Goal: Task Accomplishment & Management: Manage account settings

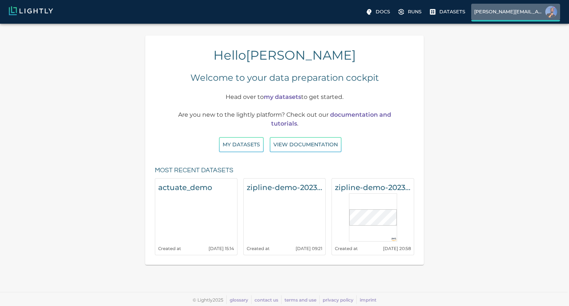
click at [553, 10] on img at bounding box center [551, 12] width 12 height 12
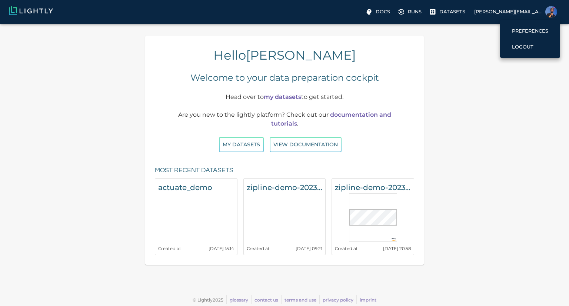
click at [409, 12] on div at bounding box center [284, 153] width 569 height 306
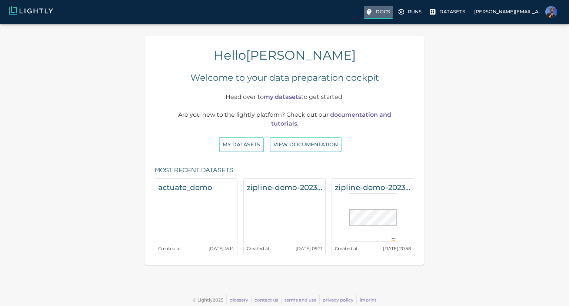
click at [390, 9] on p "Docs" at bounding box center [383, 11] width 14 height 7
click at [425, 16] on label "Runs" at bounding box center [410, 12] width 29 height 13
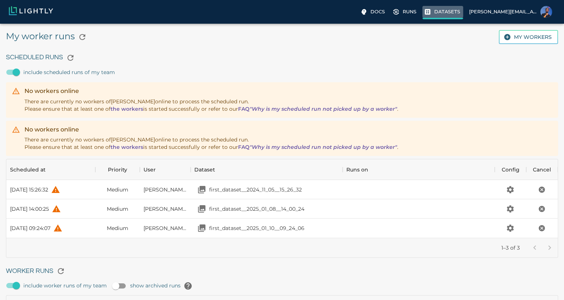
click at [460, 11] on p "Datasets" at bounding box center [447, 11] width 26 height 7
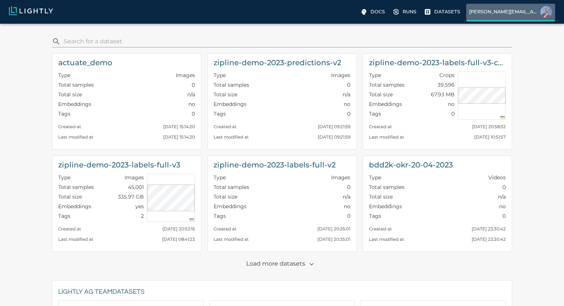
click at [536, 9] on p "igor@lightly.ai" at bounding box center [503, 11] width 68 height 7
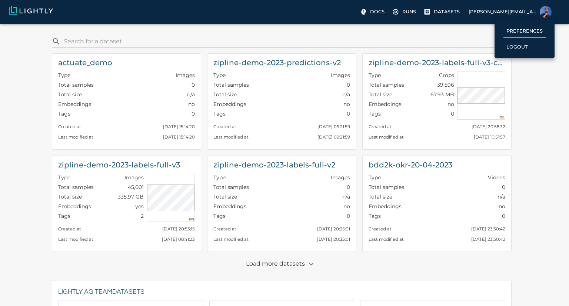
click at [525, 34] on p "Preferences" at bounding box center [525, 30] width 36 height 7
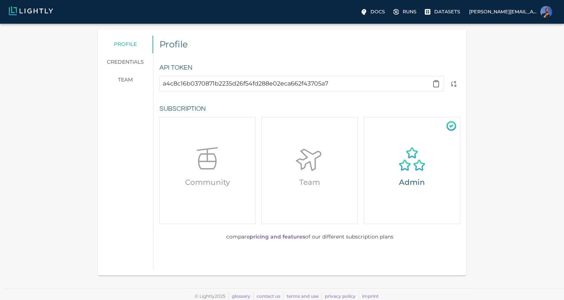
click at [424, 187] on h6 "Admin" at bounding box center [412, 182] width 90 height 12
click at [449, 125] on icon at bounding box center [450, 125] width 11 height 11
click at [416, 164] on icon at bounding box center [412, 159] width 30 height 30
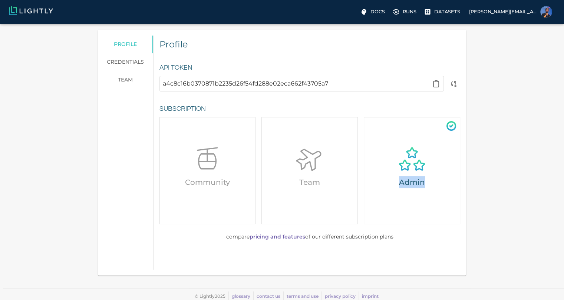
click at [298, 238] on link "pricing and features" at bounding box center [277, 236] width 56 height 7
click at [136, 59] on link "credentials" at bounding box center [125, 62] width 55 height 18
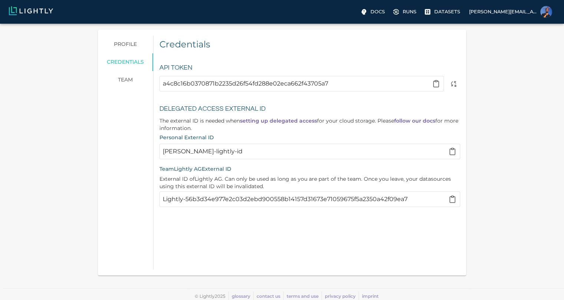
click at [130, 74] on link "team" at bounding box center [125, 80] width 55 height 18
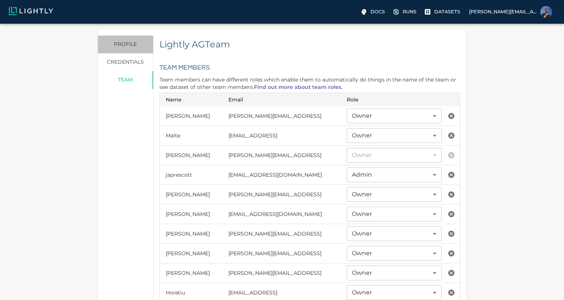
click at [120, 49] on link "profile" at bounding box center [125, 45] width 55 height 18
